Goal: Find specific page/section: Find specific page/section

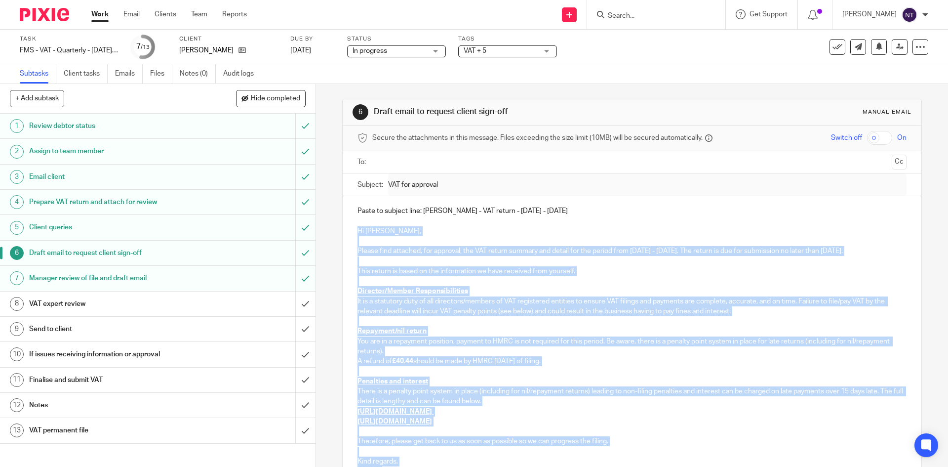
scroll to position [49, 0]
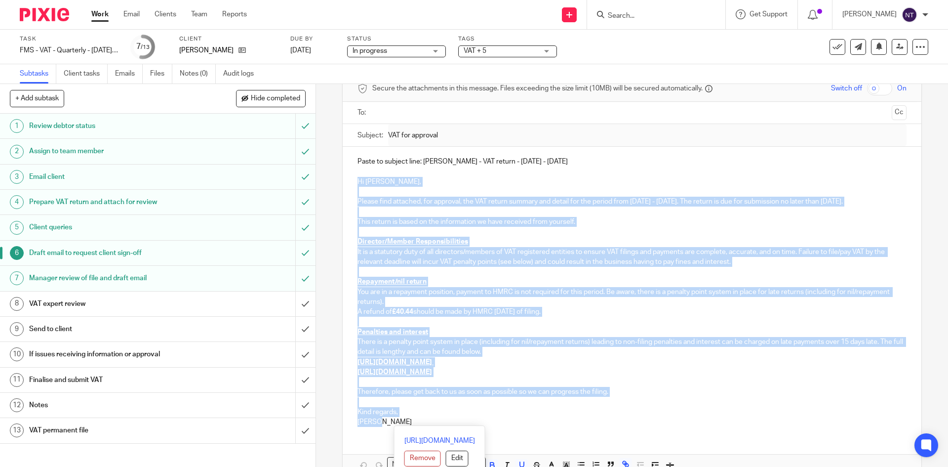
click at [630, 16] on input "Search" at bounding box center [651, 16] width 89 height 9
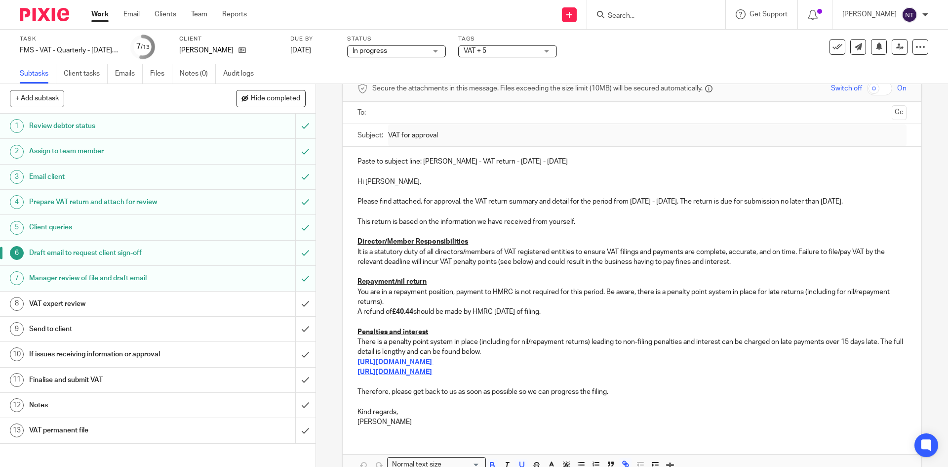
type input "s"
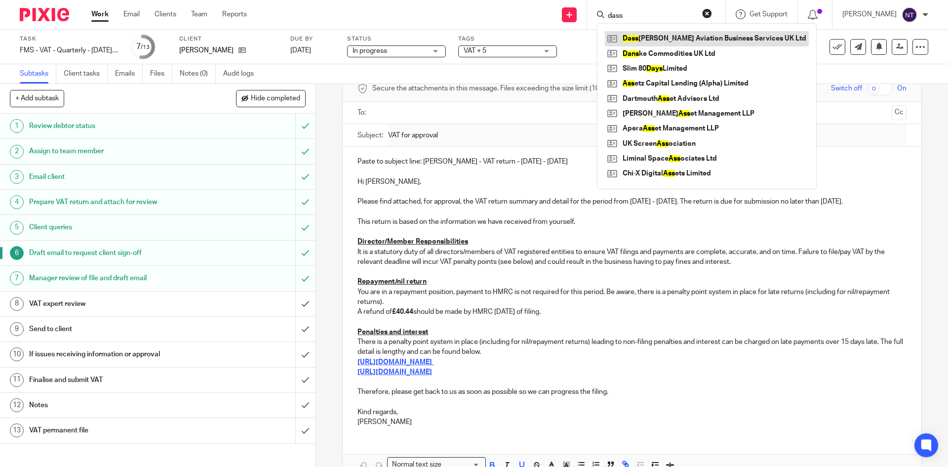
type input "dass"
click at [698, 41] on link at bounding box center [707, 38] width 204 height 15
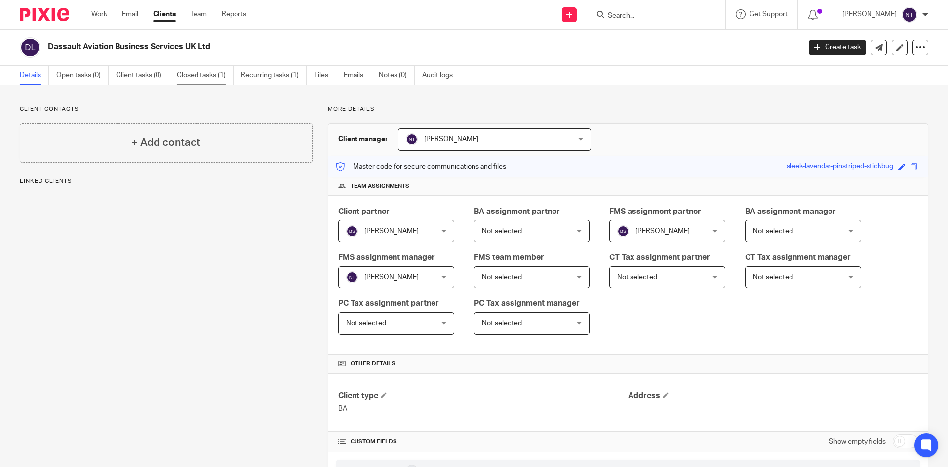
click at [188, 74] on link "Closed tasks (1)" at bounding box center [205, 75] width 57 height 19
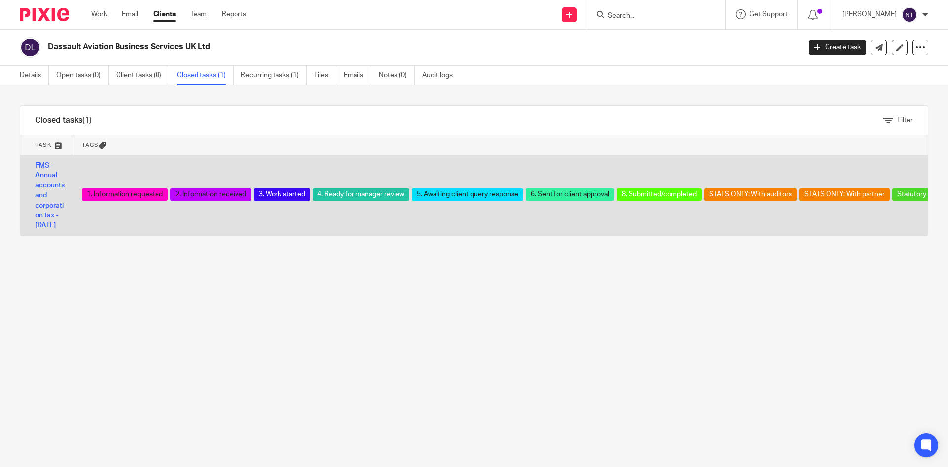
click at [61, 180] on td "FMS - Annual accounts and corporation tax - [DATE]" at bounding box center [46, 195] width 52 height 81
click at [61, 184] on link "FMS - Annual accounts and corporation tax - [DATE]" at bounding box center [50, 195] width 30 height 67
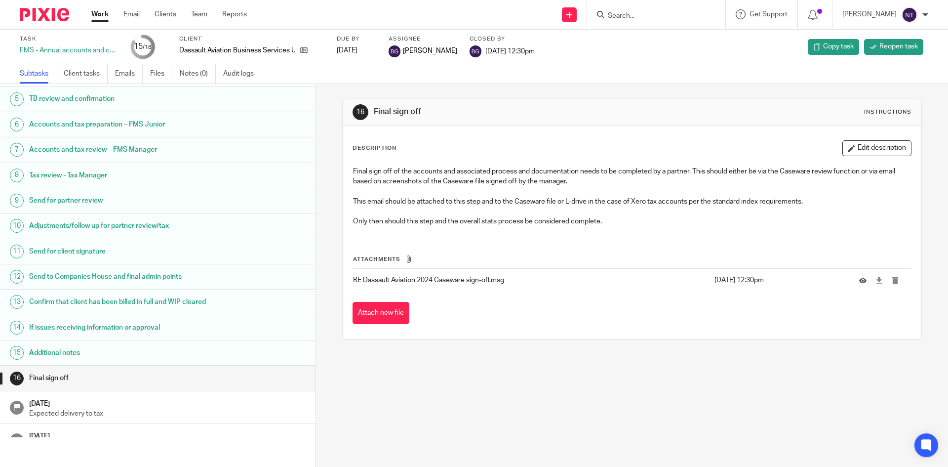
scroll to position [129, 0]
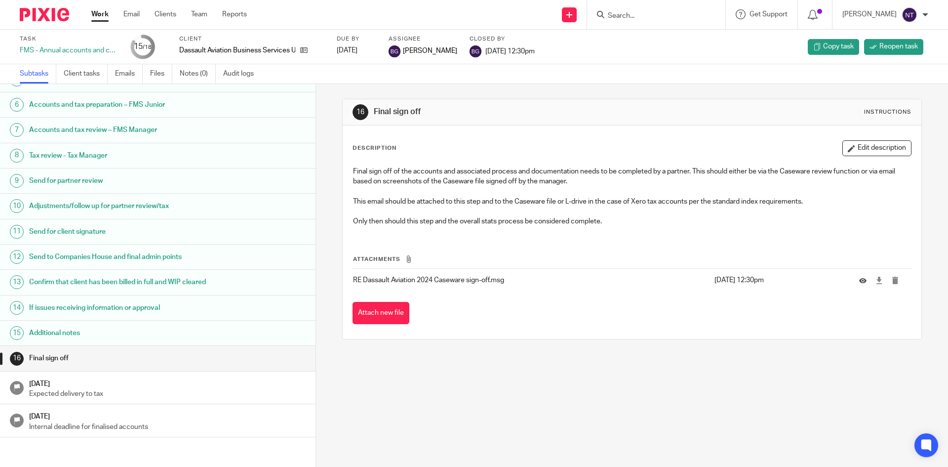
click at [394, 375] on div "16 Final sign off Instructions Description Edit description Final sign off of t…" at bounding box center [632, 275] width 632 height 383
click at [100, 16] on link "Work" at bounding box center [99, 14] width 17 height 10
